Goal: Communication & Community: Connect with others

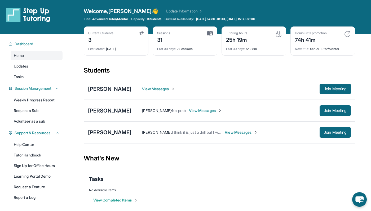
click at [160, 86] on div "View Messages Join Meeting" at bounding box center [242, 89] width 220 height 11
click at [327, 88] on span "Join Meeting" at bounding box center [335, 89] width 23 height 3
click at [108, 85] on div "[PERSON_NAME]" at bounding box center [109, 88] width 43 height 7
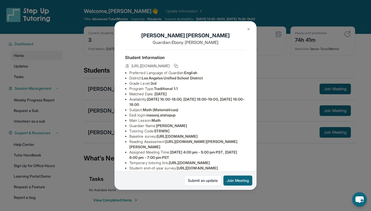
click at [163, 116] on span "masonj.atstepup" at bounding box center [161, 115] width 29 height 5
click at [150, 115] on span "masonj.atstepup" at bounding box center [161, 115] width 29 height 5
drag, startPoint x: 150, startPoint y: 115, endPoint x: 182, endPoint y: 113, distance: 32.4
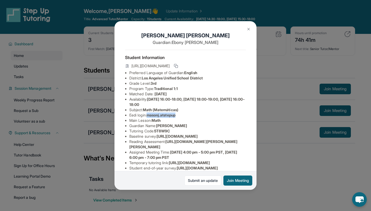
click at [182, 113] on li "Eedi login : masonj.atstepup" at bounding box center [187, 115] width 117 height 5
copy span "masonj.atstepup"
click at [243, 178] on button "Join Meeting" at bounding box center [238, 181] width 29 height 10
